Goal: Task Accomplishment & Management: Use online tool/utility

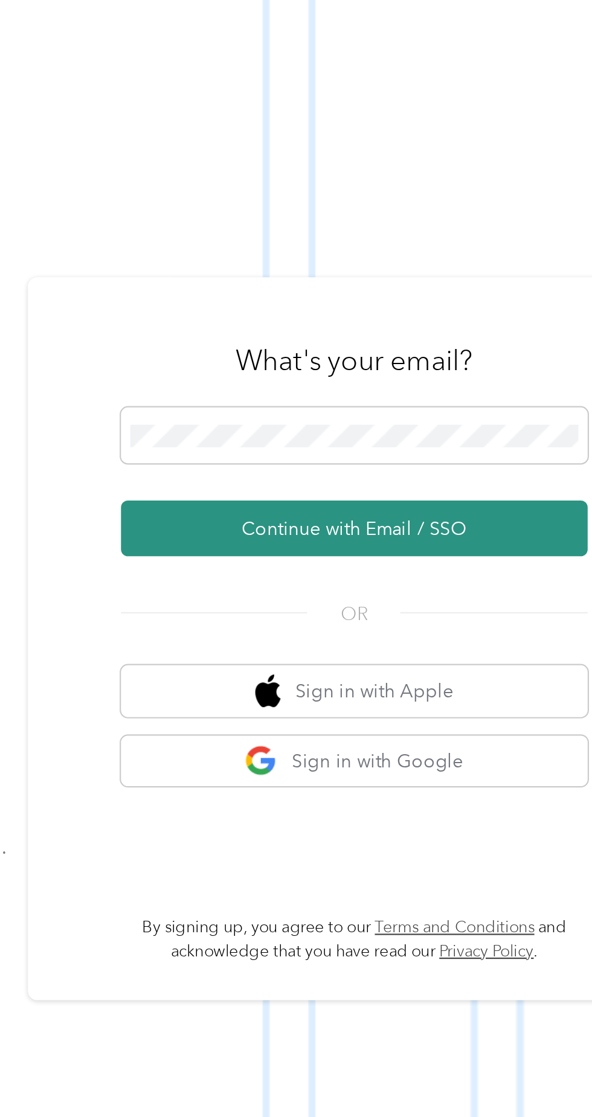
click at [450, 608] on button "Continue with Email / SSO" at bounding box center [438, 595] width 212 height 25
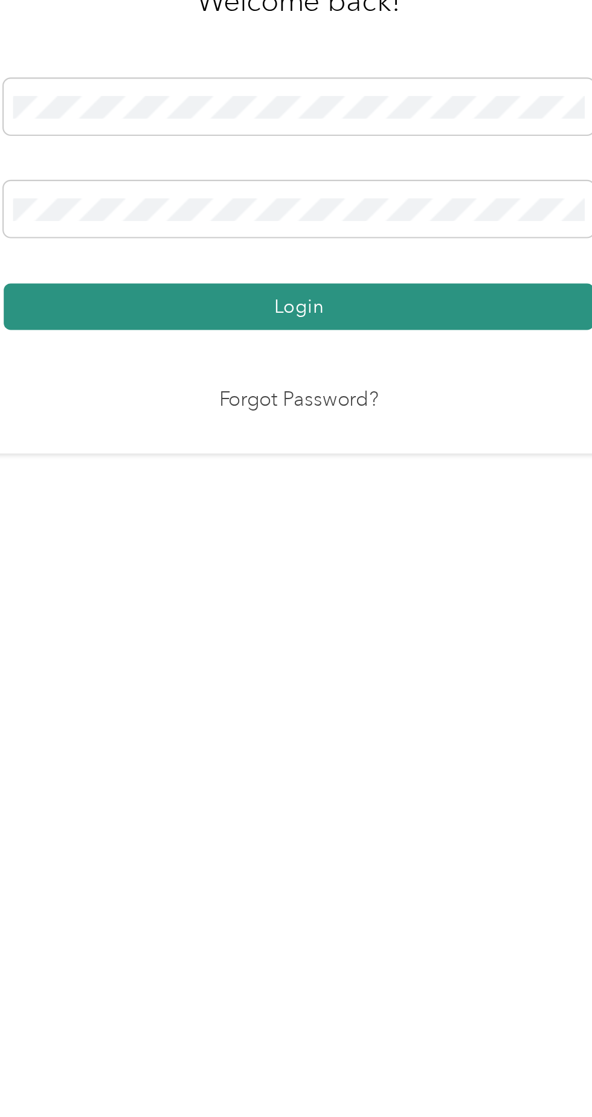
click at [371, 651] on button "Login" at bounding box center [293, 640] width 268 height 21
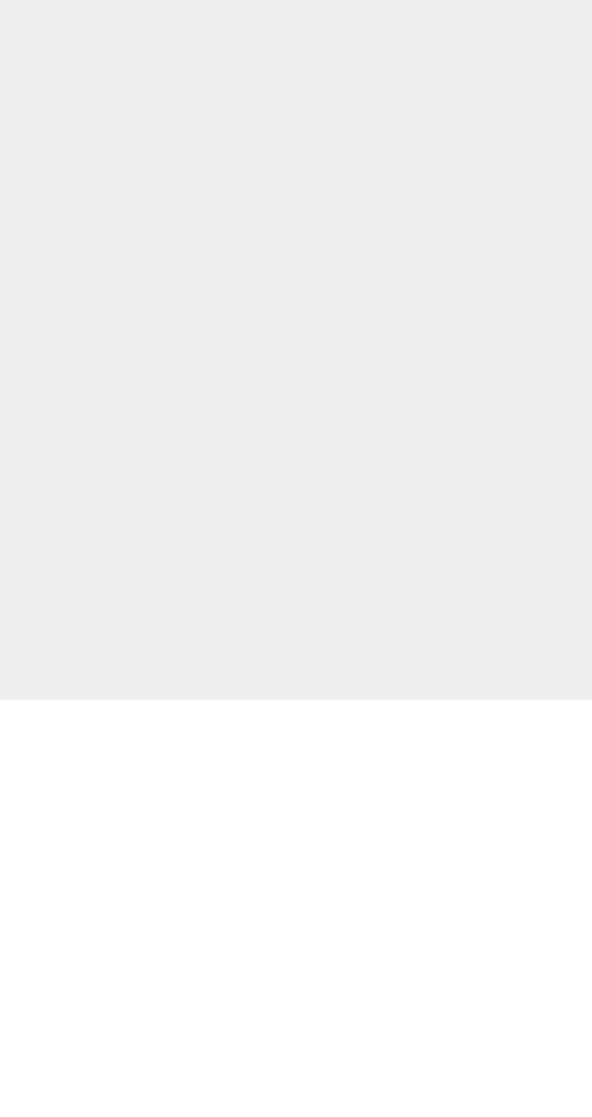
scroll to position [4, 0]
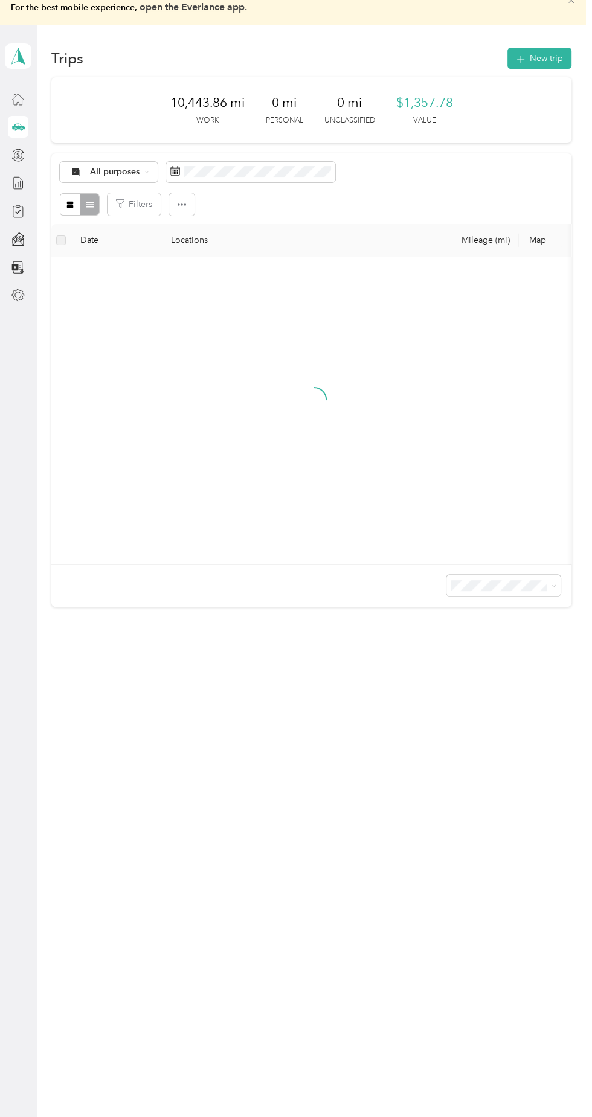
scroll to position [22, 0]
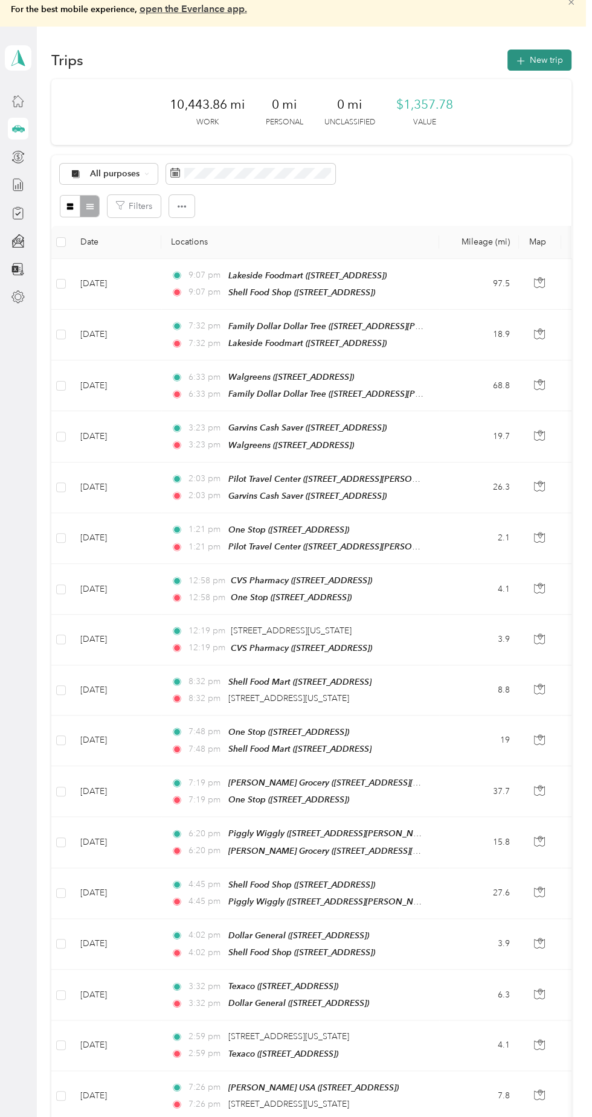
click at [543, 59] on button "New trip" at bounding box center [539, 60] width 64 height 21
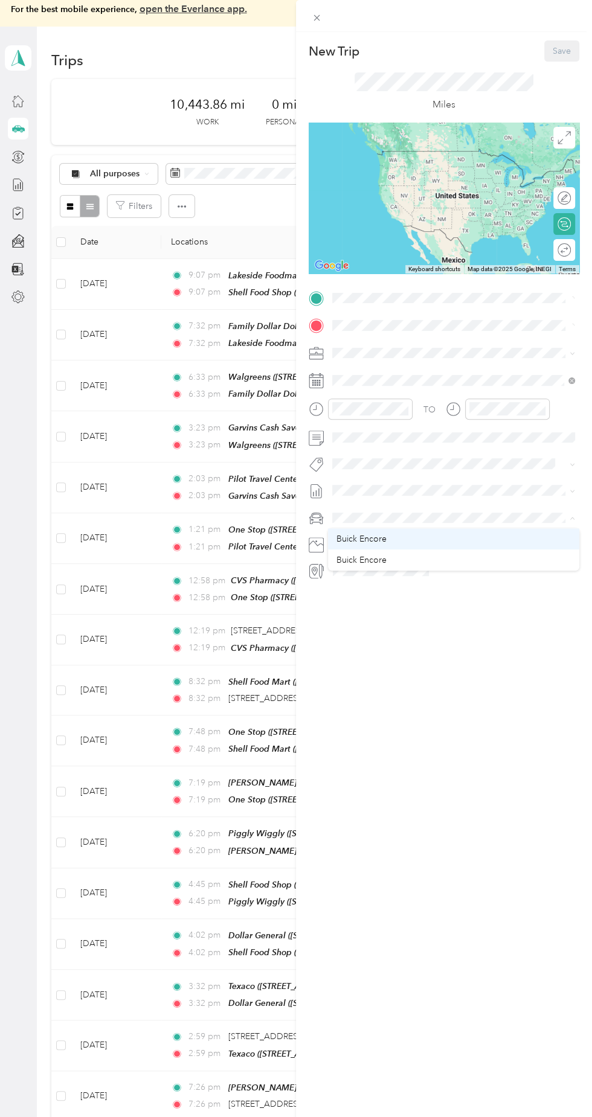
click at [394, 542] on div "Buick Encore" at bounding box center [453, 539] width 234 height 13
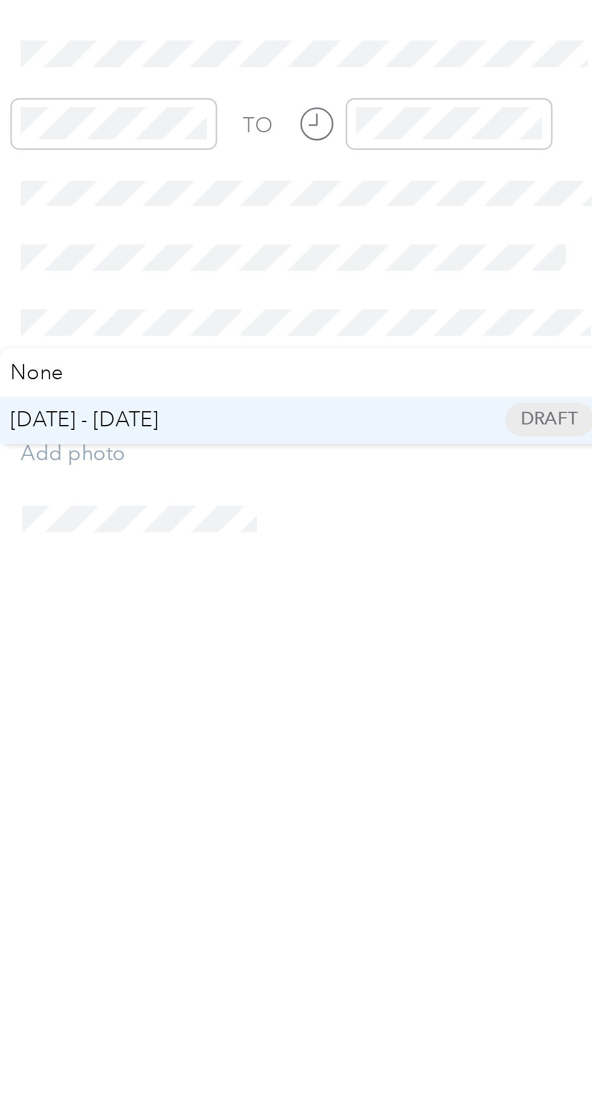
click at [388, 527] on span "[DATE] - [DATE]" at bounding box center [358, 530] width 60 height 13
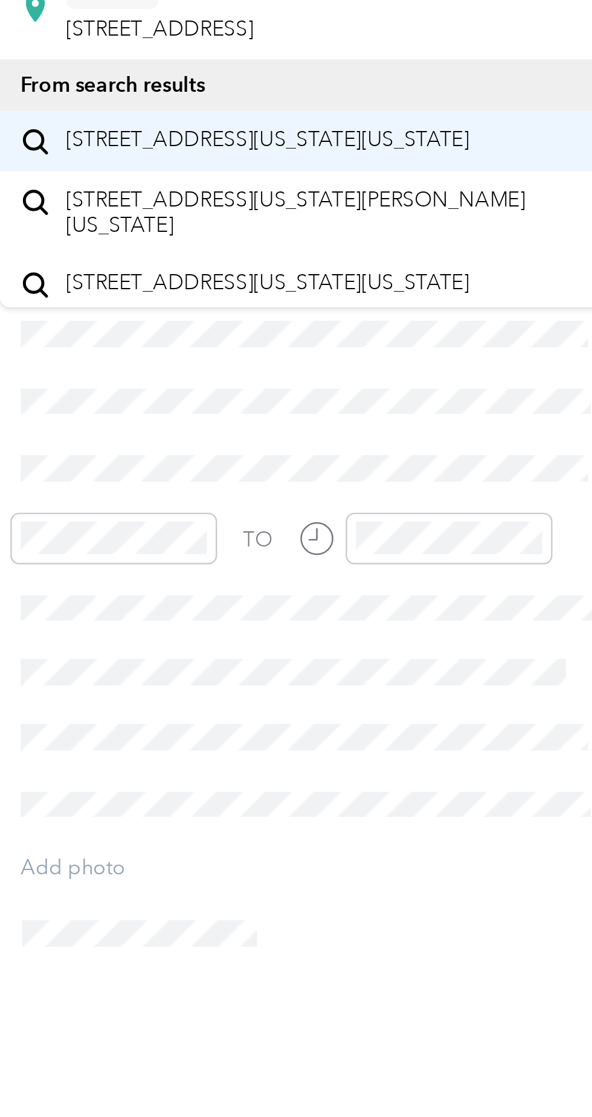
click at [462, 252] on span "[STREET_ADDRESS][US_STATE][US_STATE]" at bounding box center [433, 246] width 165 height 11
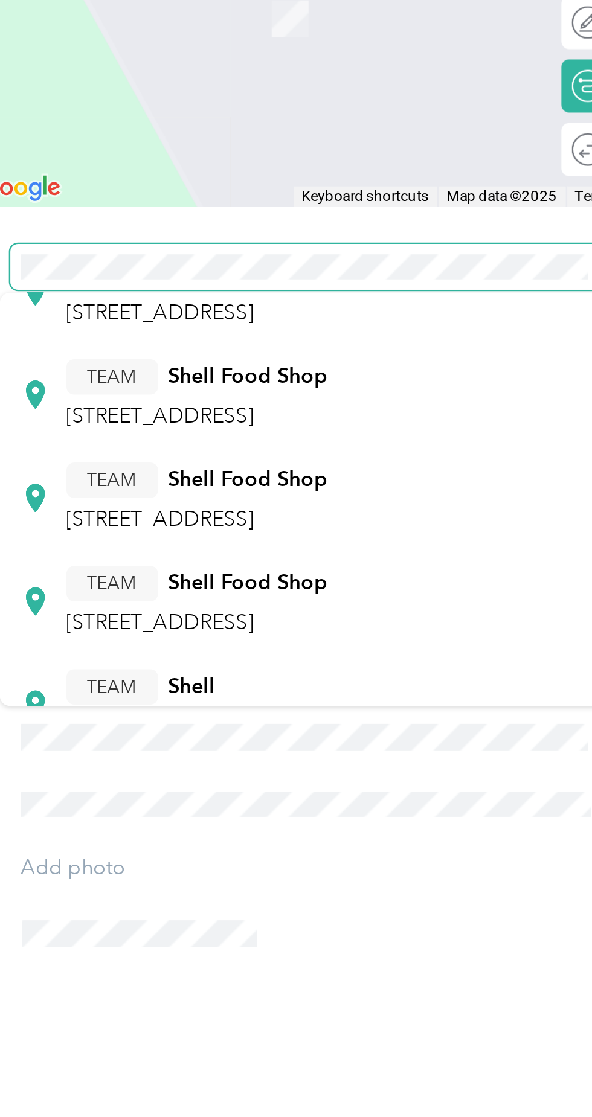
scroll to position [233, 0]
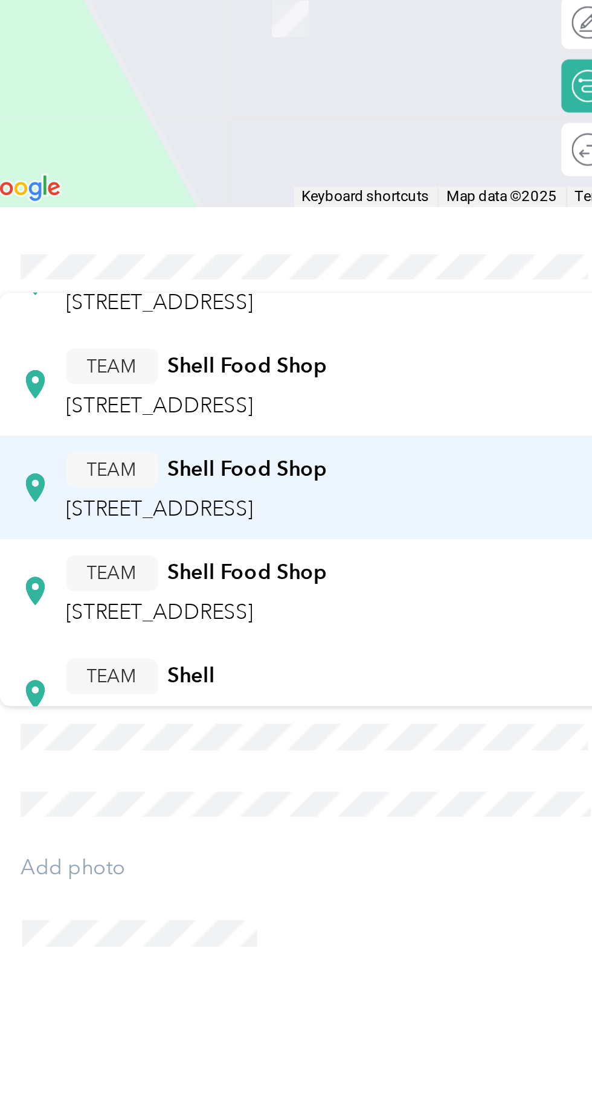
click at [454, 377] on div "TEAM Shell Food Shop [STREET_ADDRESS]" at bounding box center [404, 389] width 107 height 30
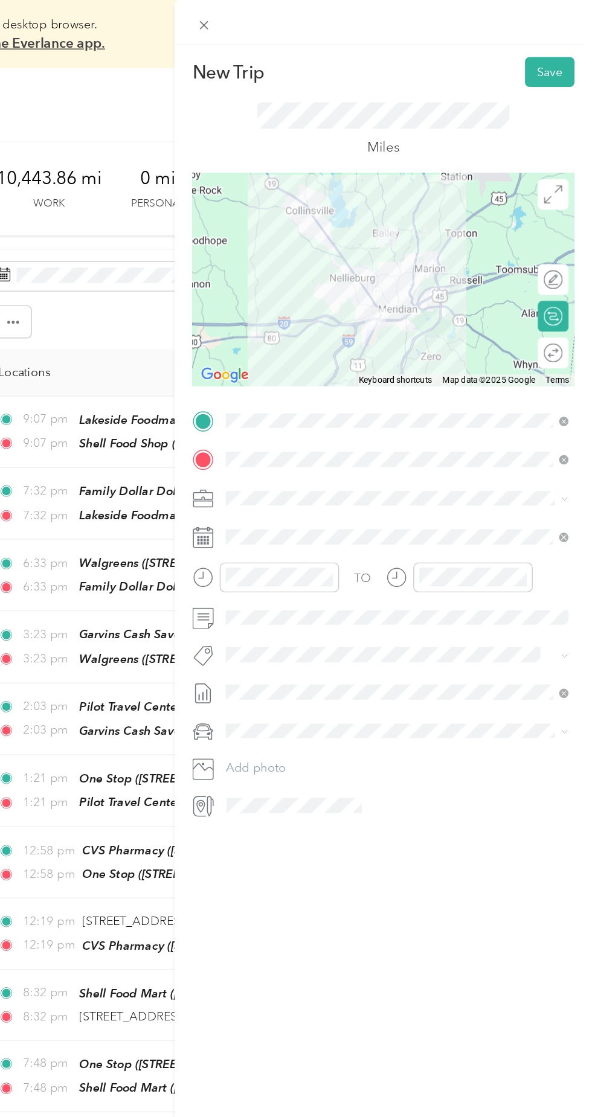
scroll to position [0, 0]
click at [560, 54] on button "Save" at bounding box center [561, 50] width 35 height 21
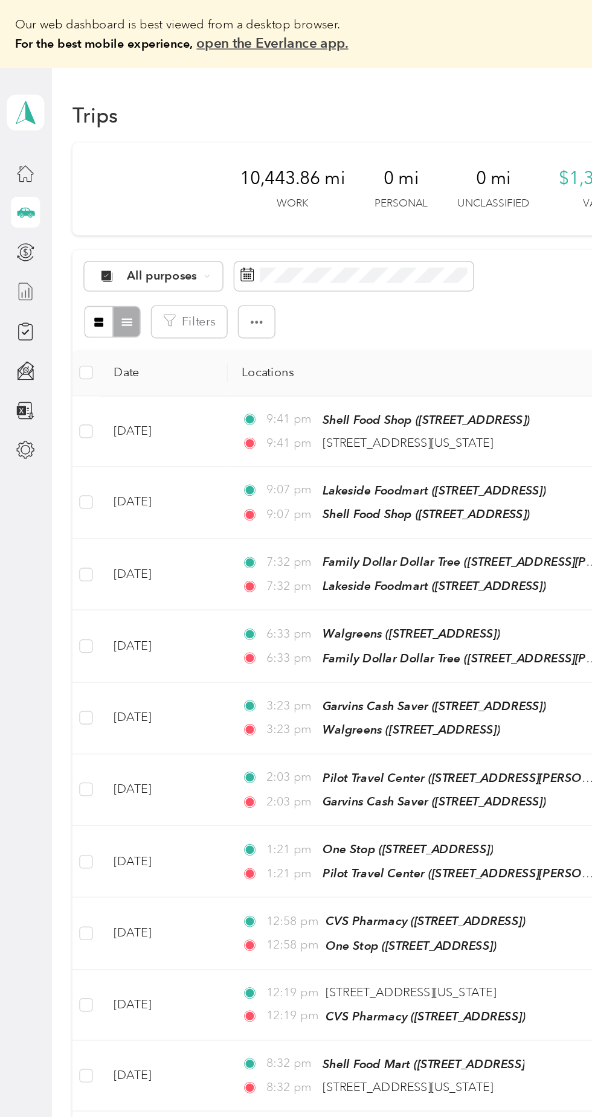
click at [21, 208] on line at bounding box center [21, 208] width 0 height 7
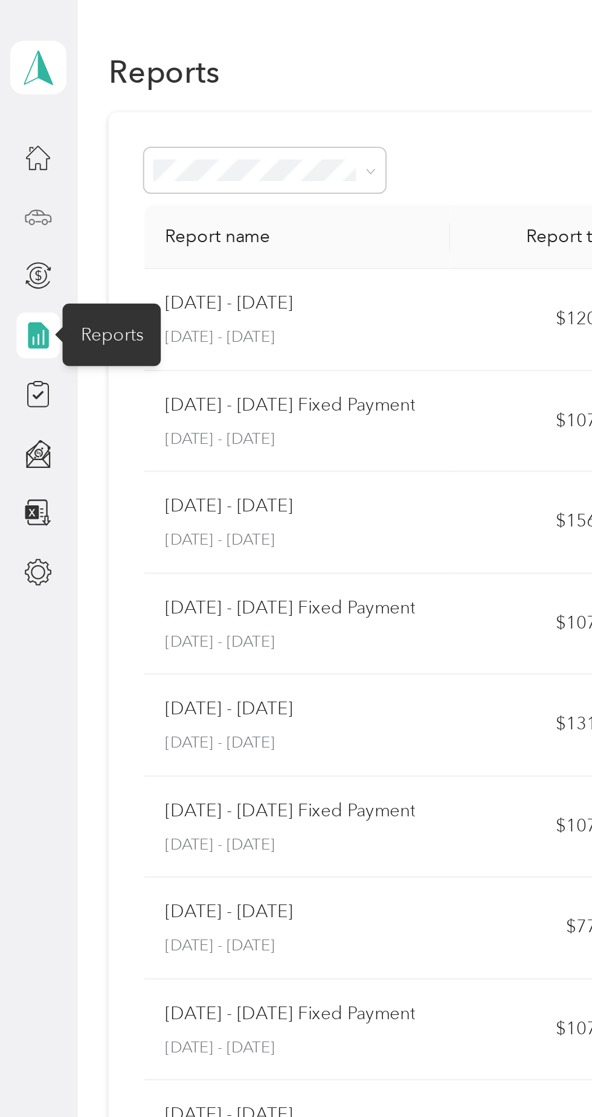
click at [21, 104] on icon at bounding box center [17, 102] width 13 height 13
